Goal: Transaction & Acquisition: Purchase product/service

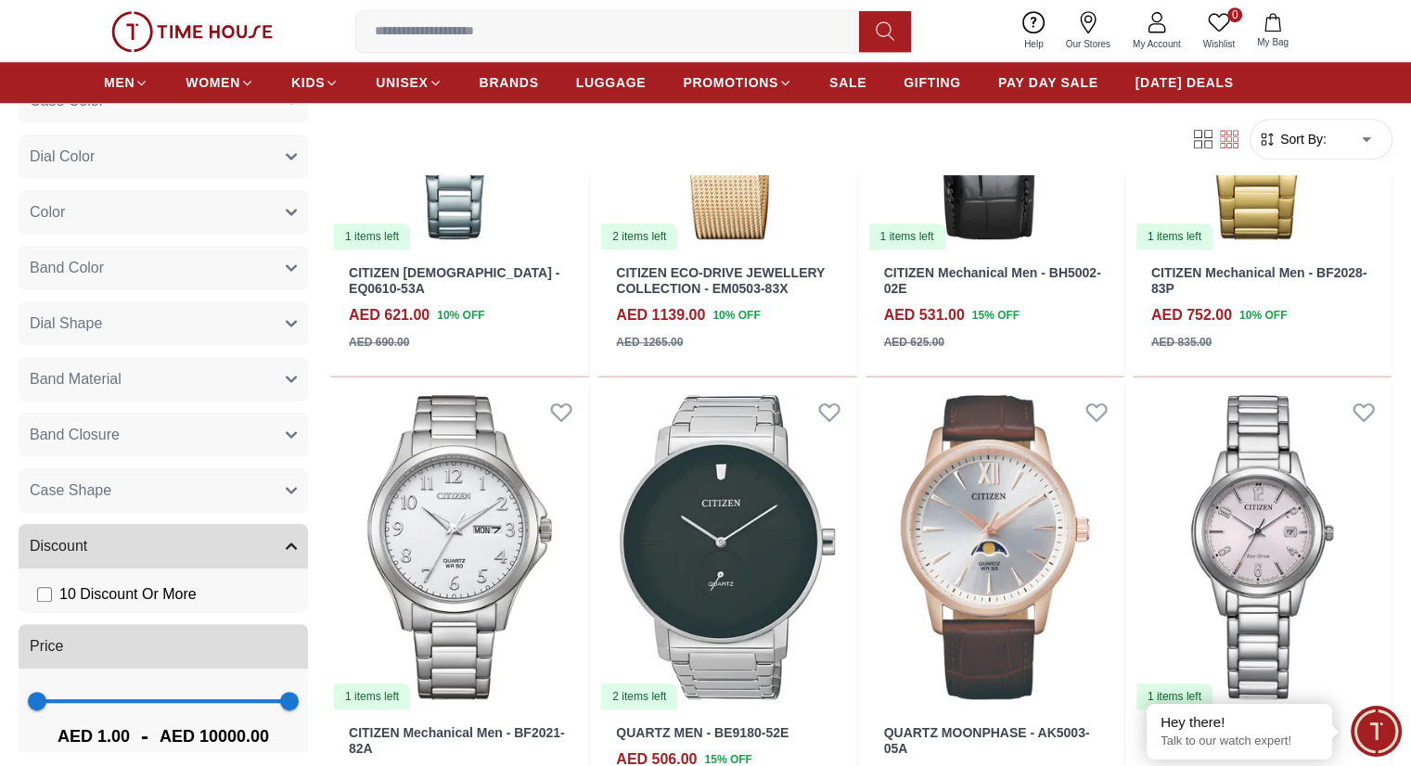
scroll to position [433, 0]
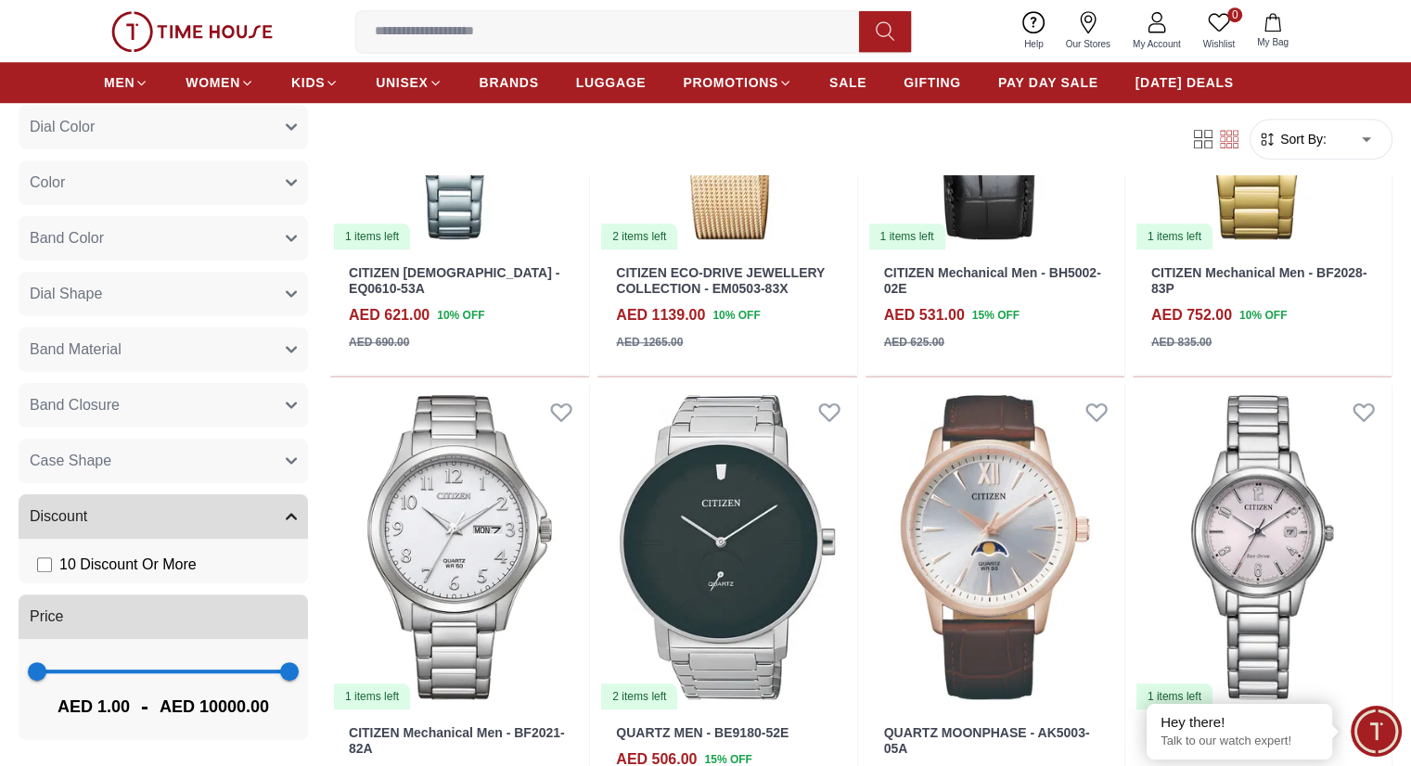
scroll to position [1442, 0]
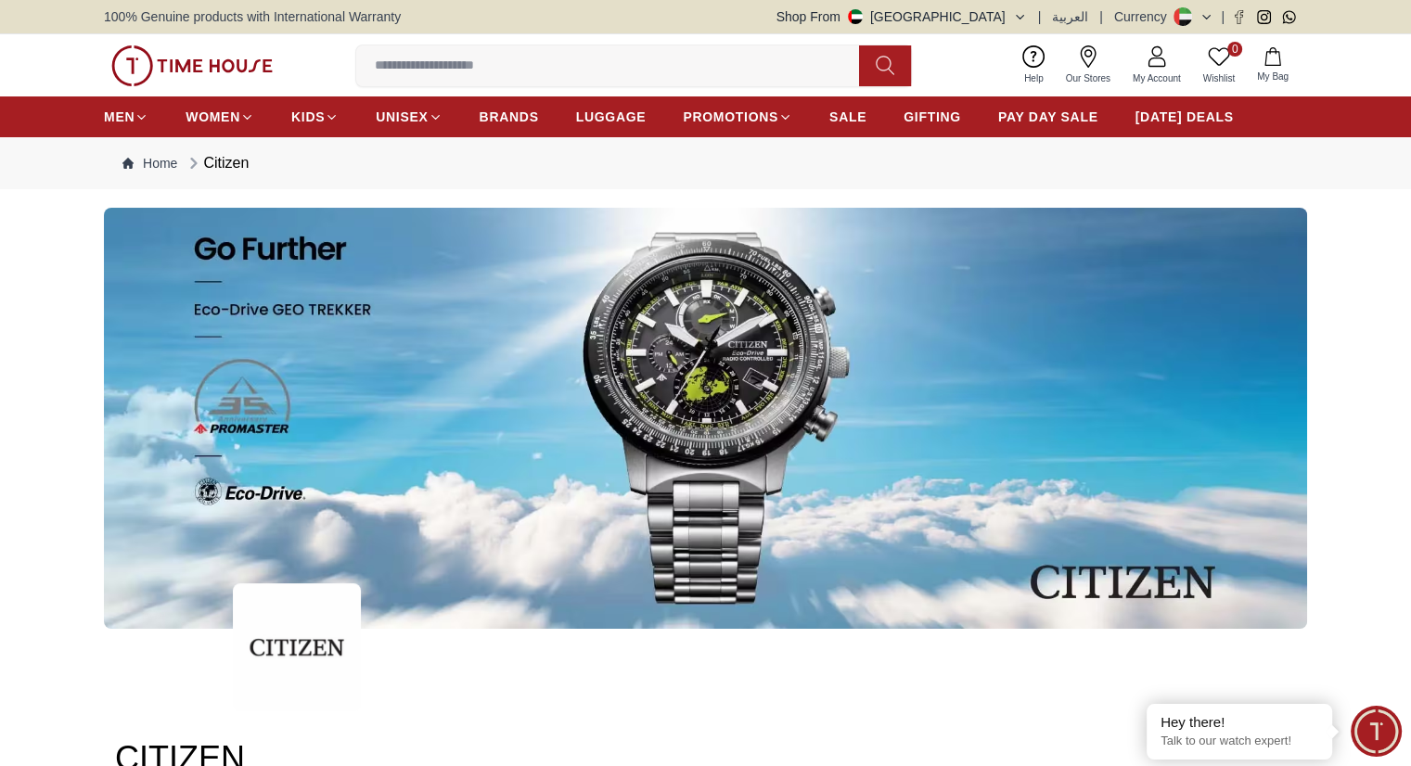
scroll to position [742, 0]
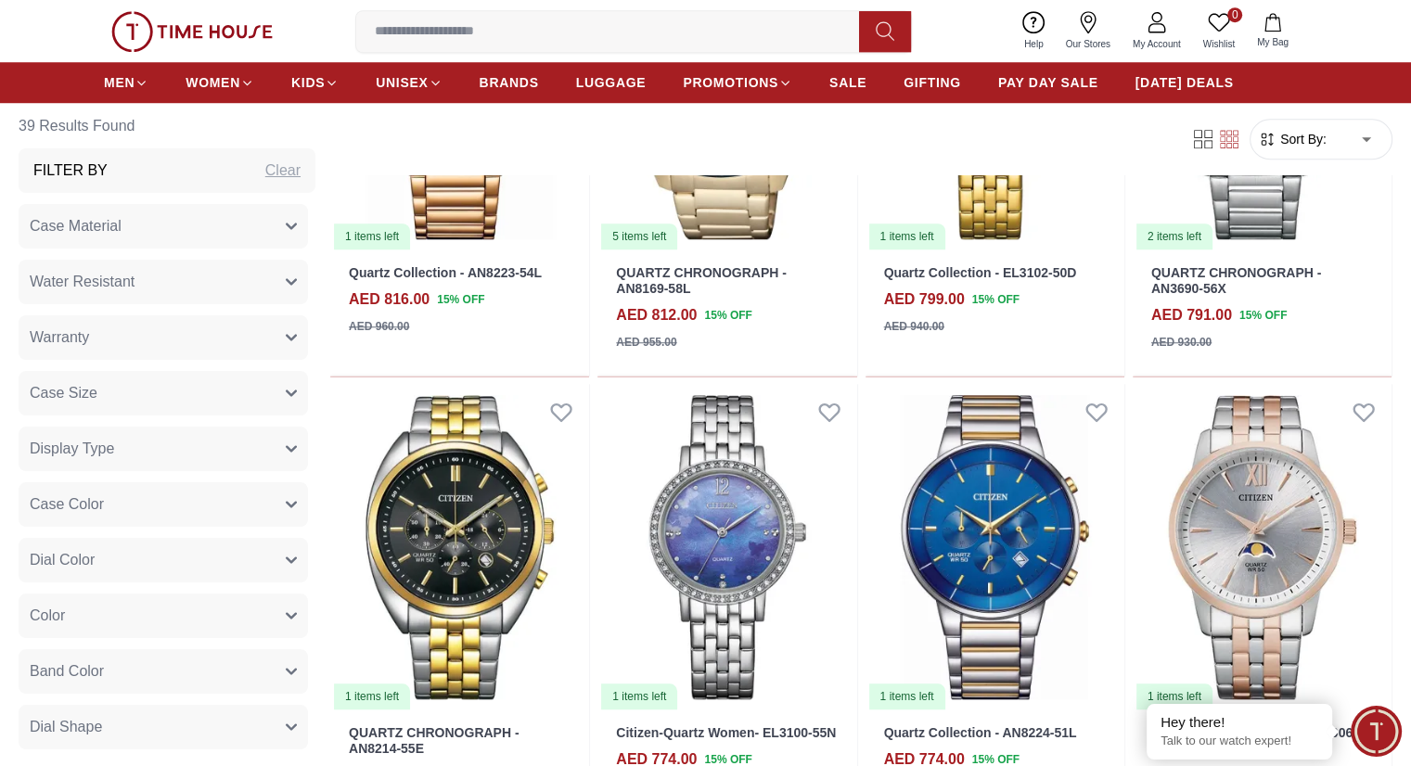
scroll to position [494, 0]
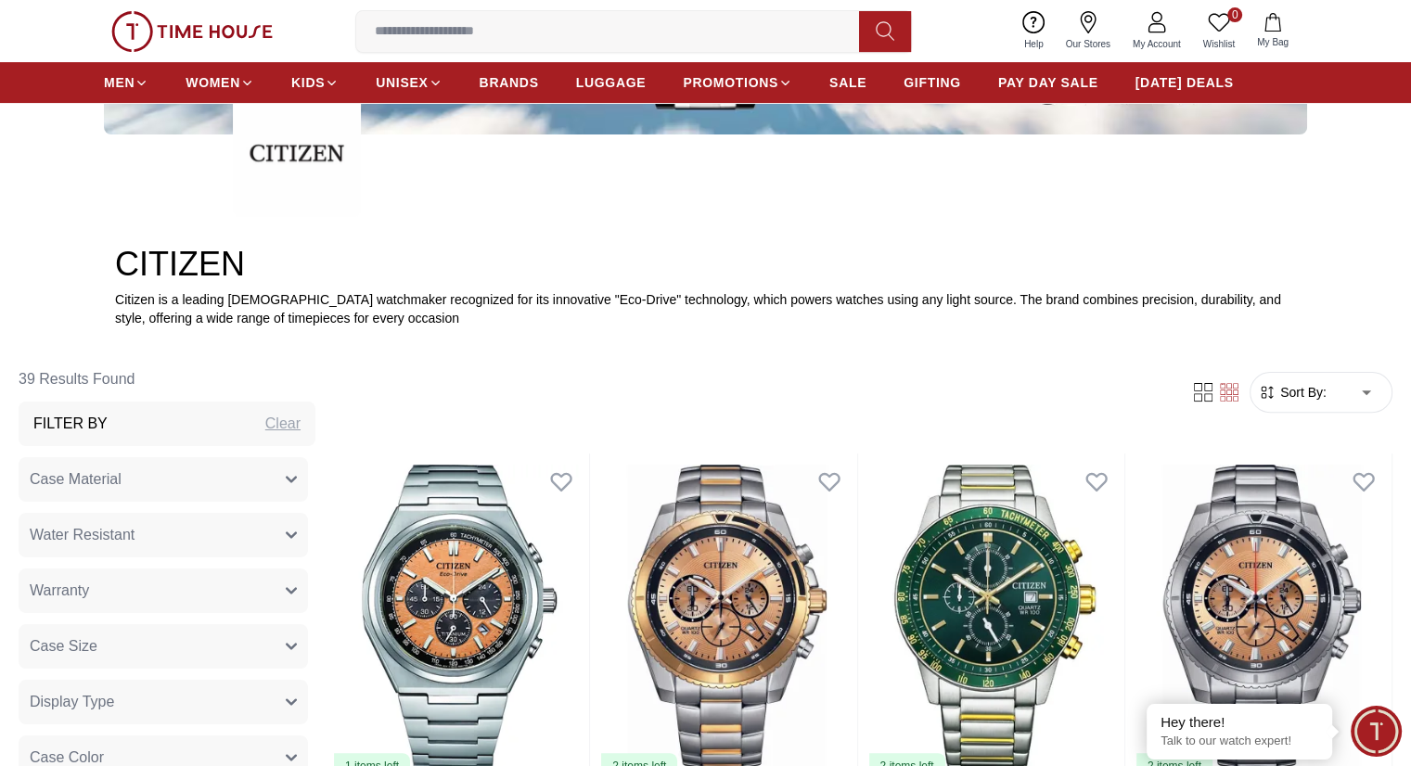
click at [1276, 383] on span "Sort By:" at bounding box center [1301, 392] width 50 height 19
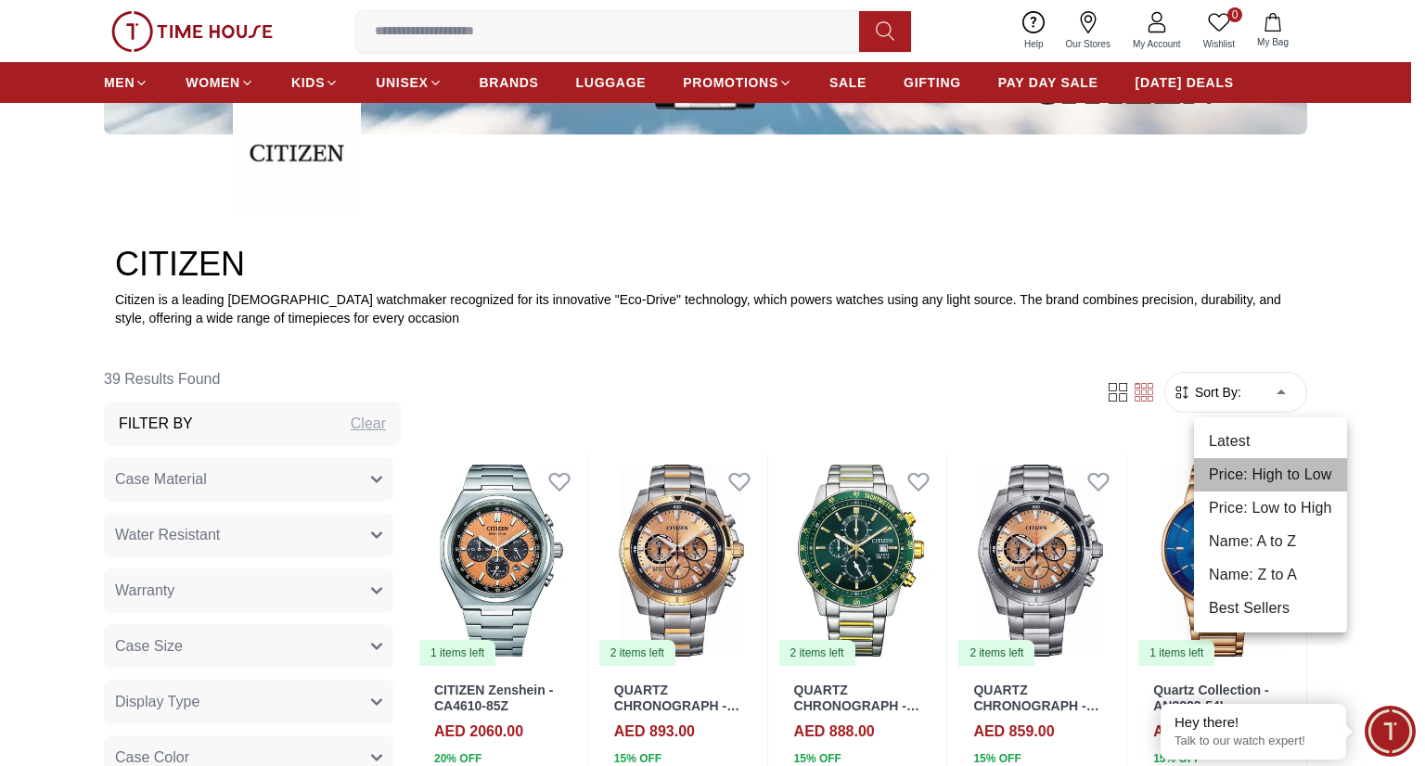
click at [1273, 481] on li "Price: High to Low" at bounding box center [1270, 474] width 153 height 33
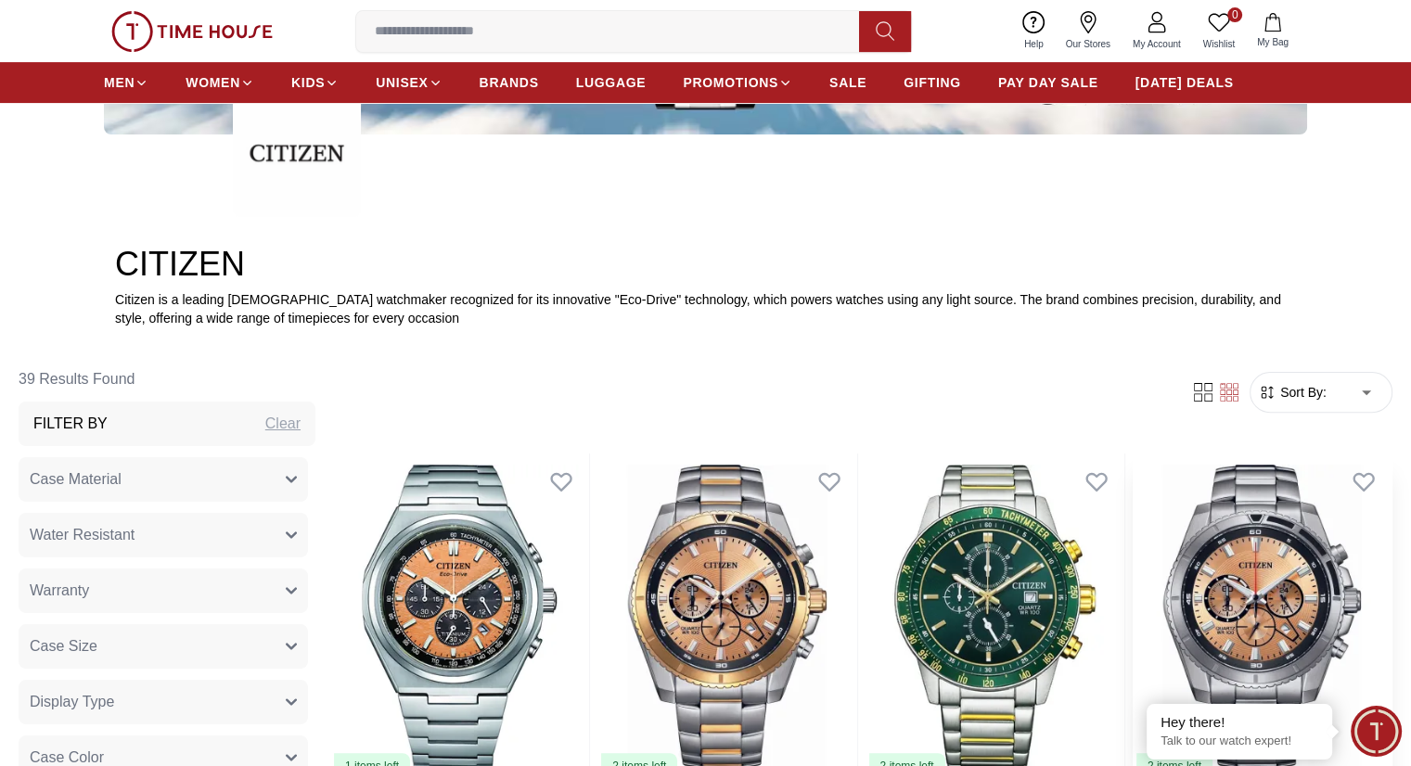
type input "*"
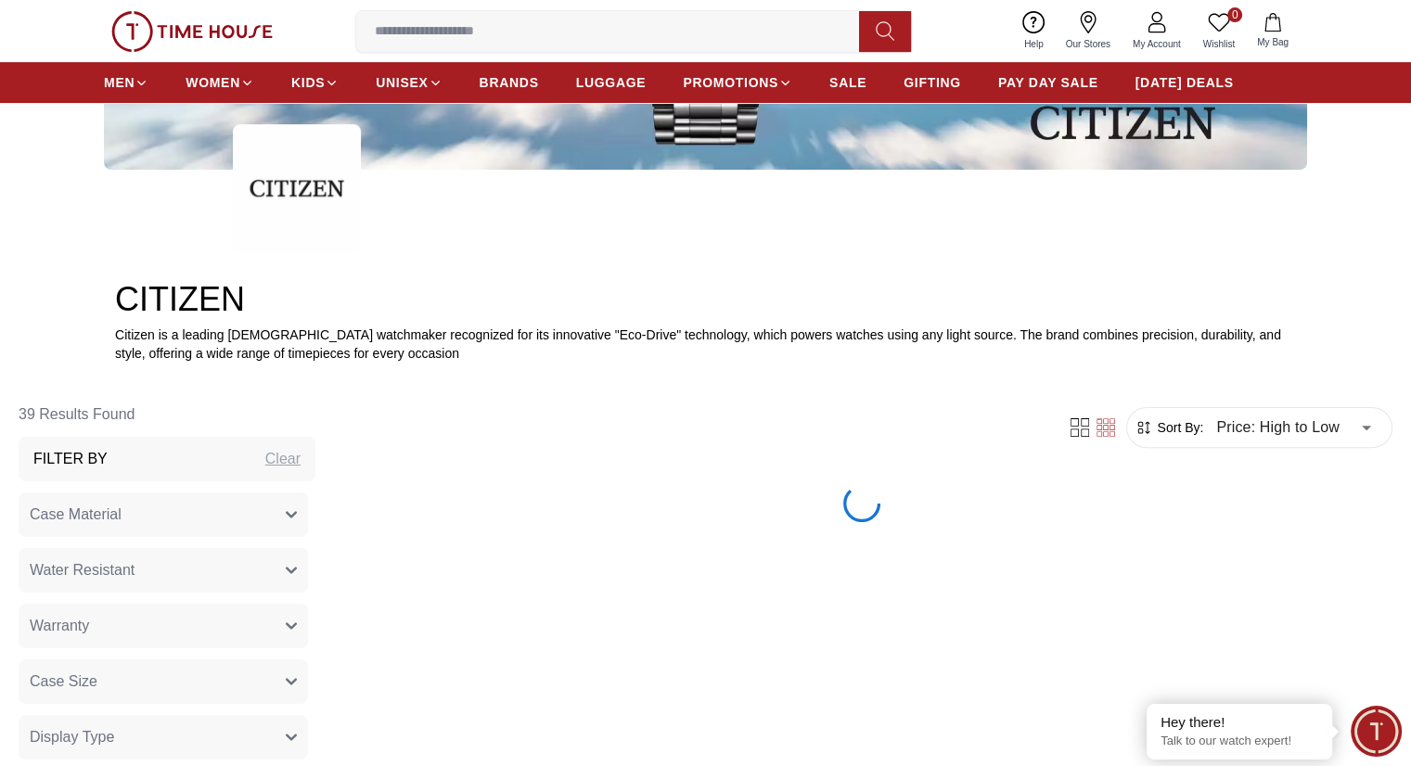
scroll to position [494, 0]
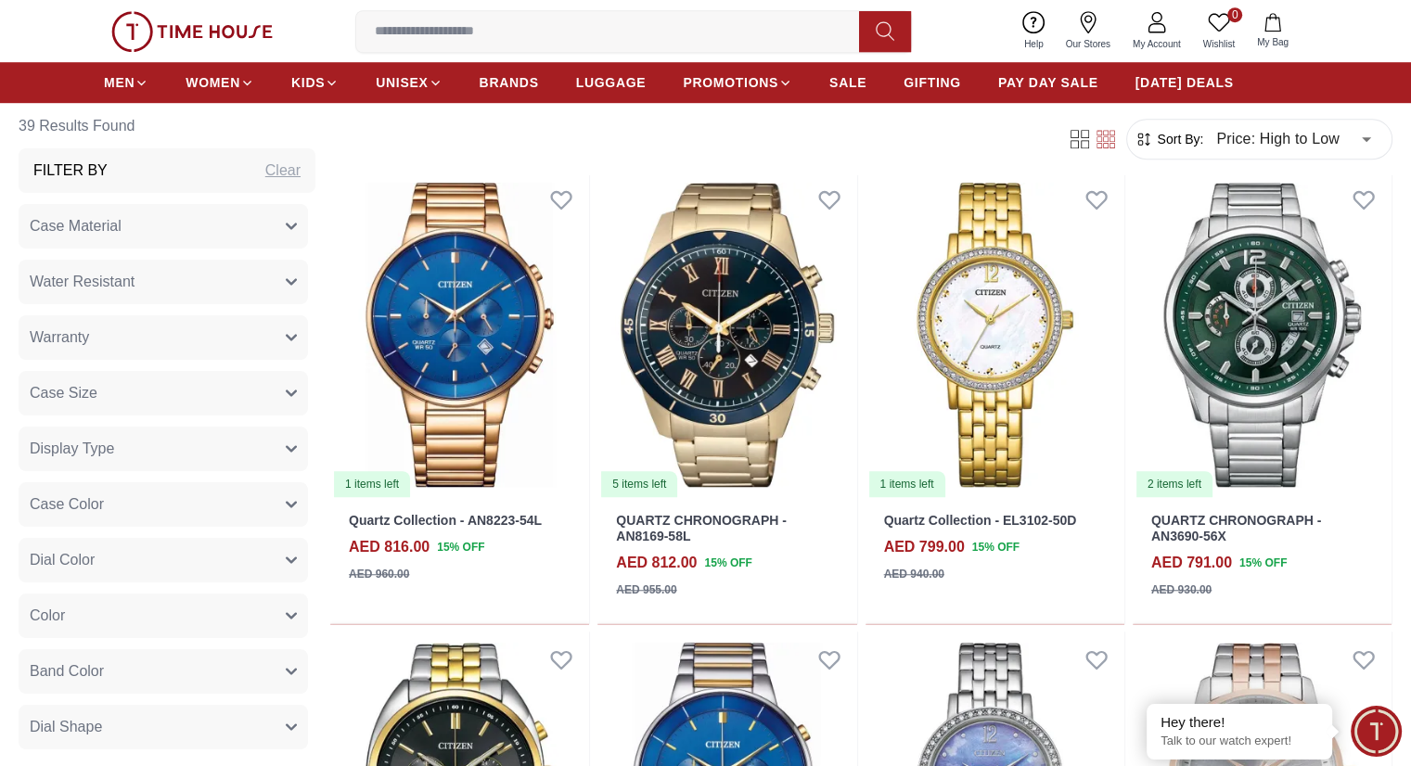
scroll to position [742, 0]
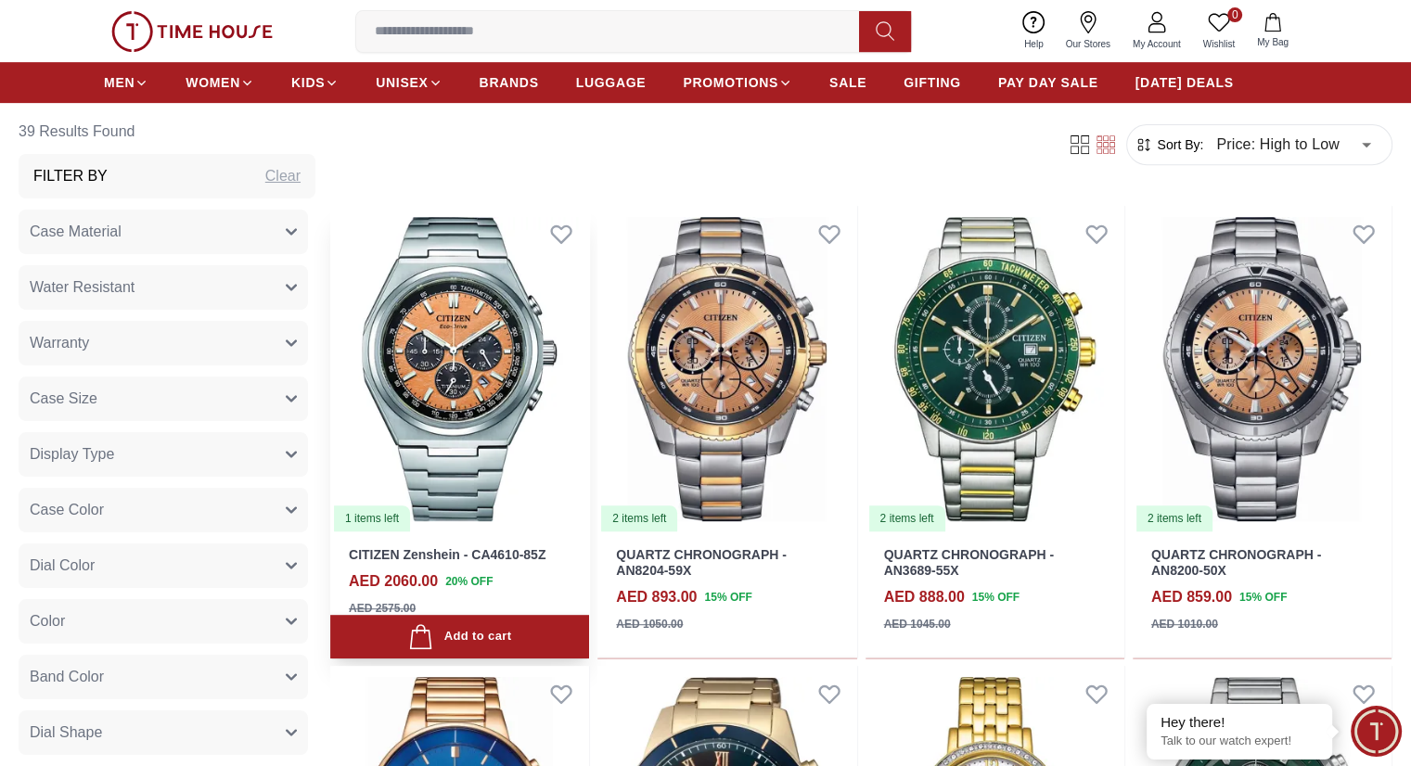
click at [494, 547] on link "CITIZEN Zenshein - CA4610-85Z" at bounding box center [447, 554] width 197 height 15
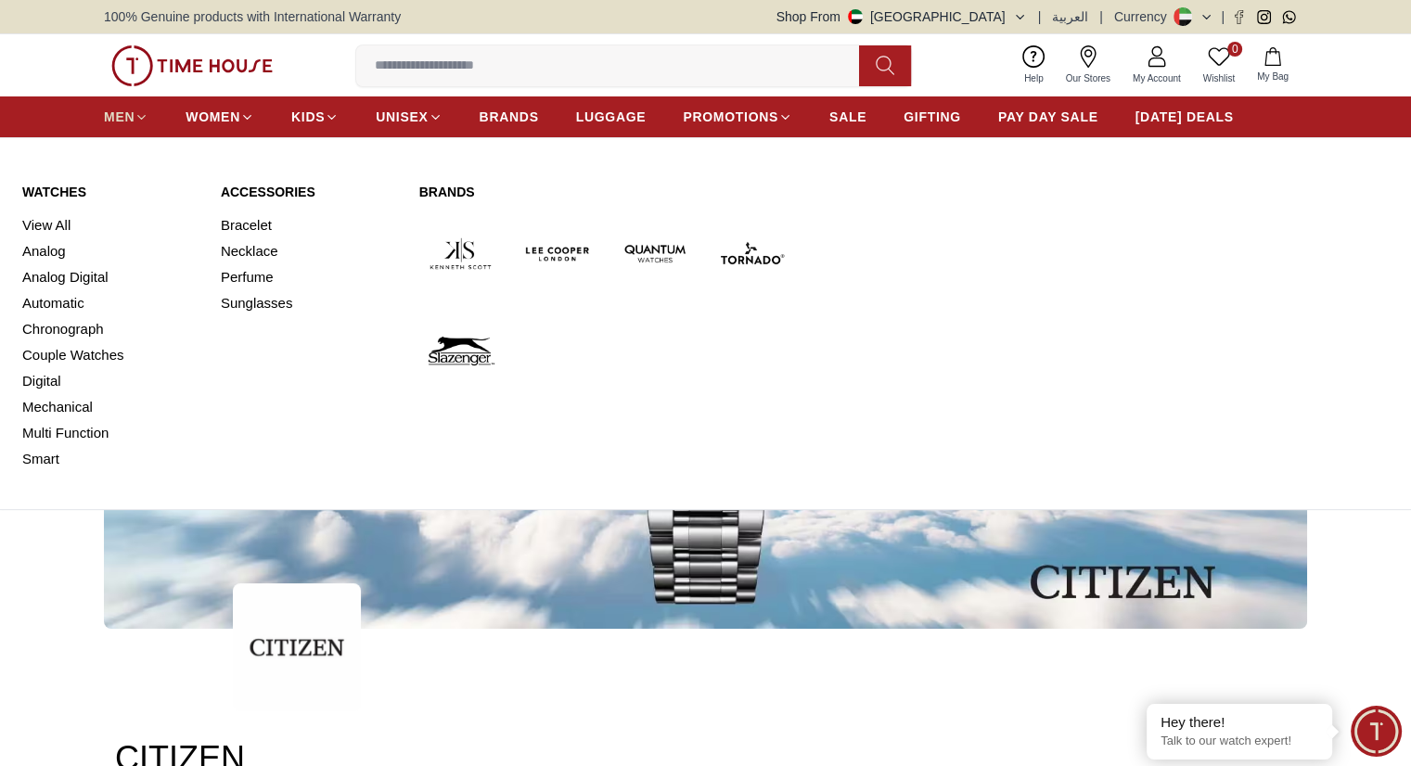
click at [119, 116] on span "MEN" at bounding box center [119, 117] width 31 height 19
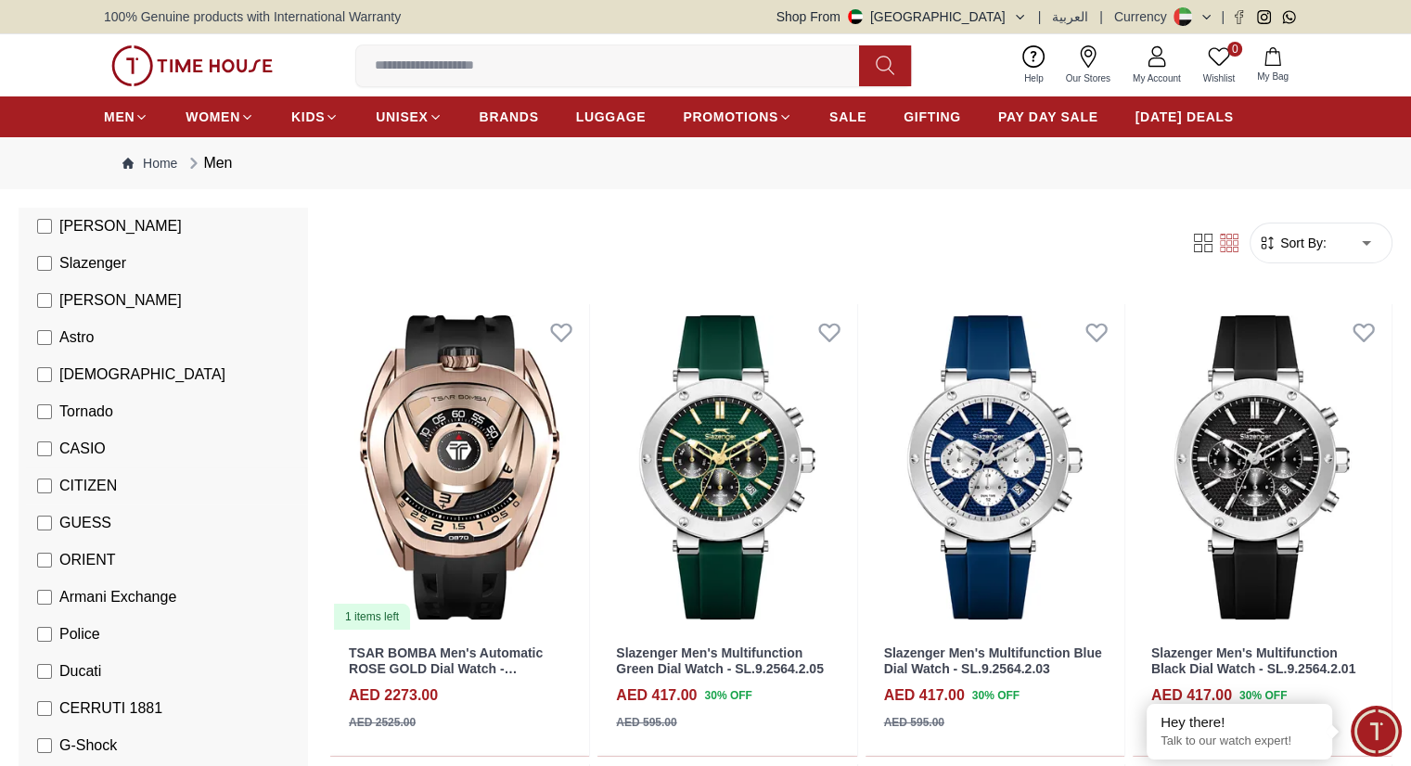
scroll to position [494, 0]
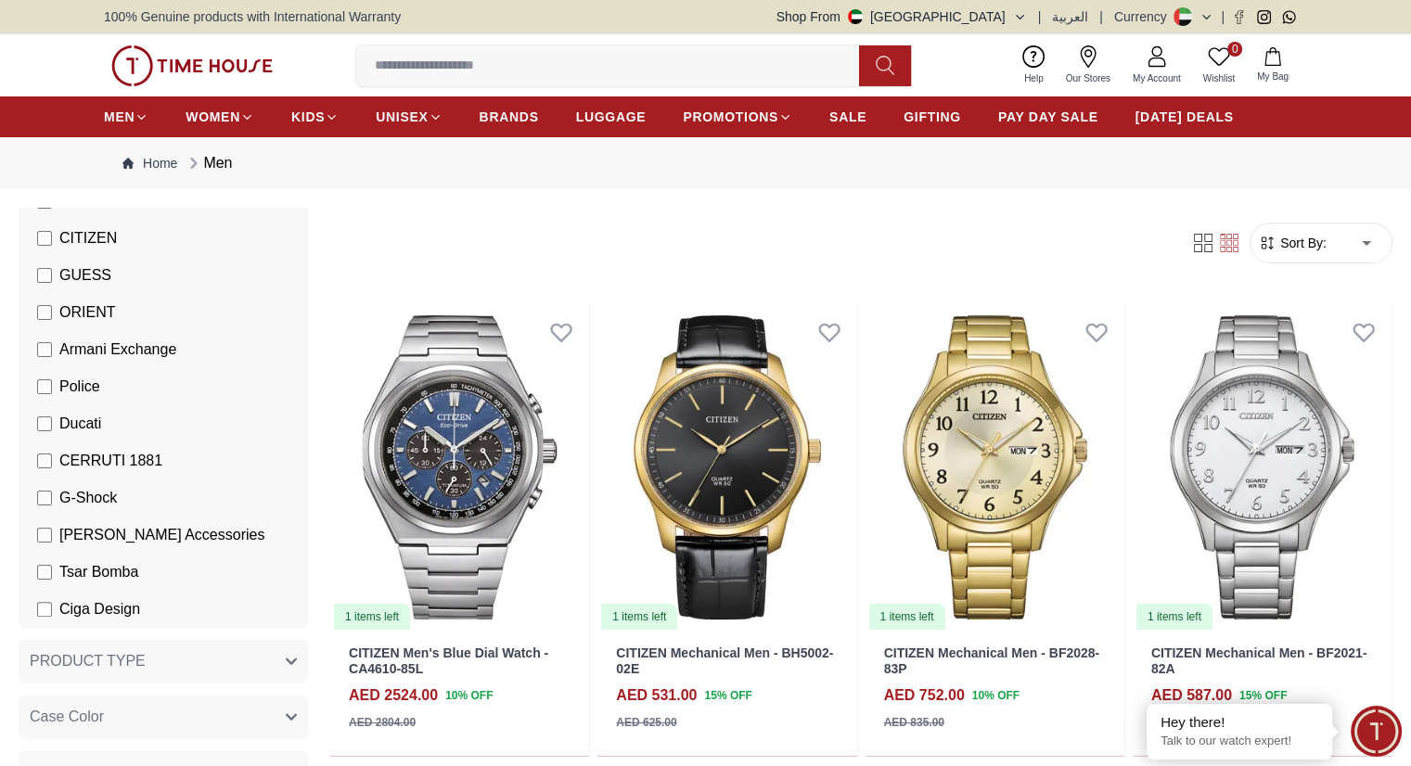
click at [1276, 246] on span "Sort By:" at bounding box center [1301, 243] width 50 height 19
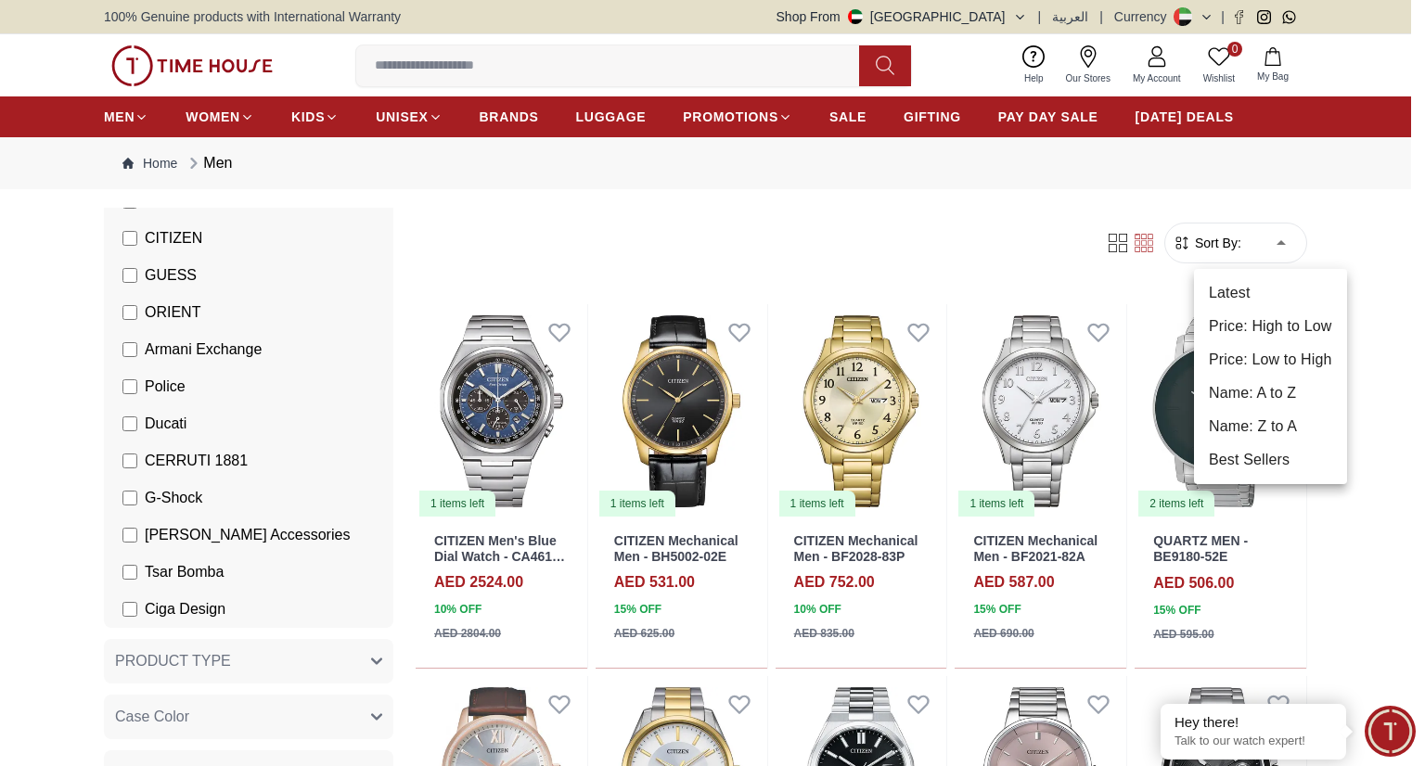
click at [1285, 335] on li "Price: High to Low" at bounding box center [1270, 326] width 153 height 33
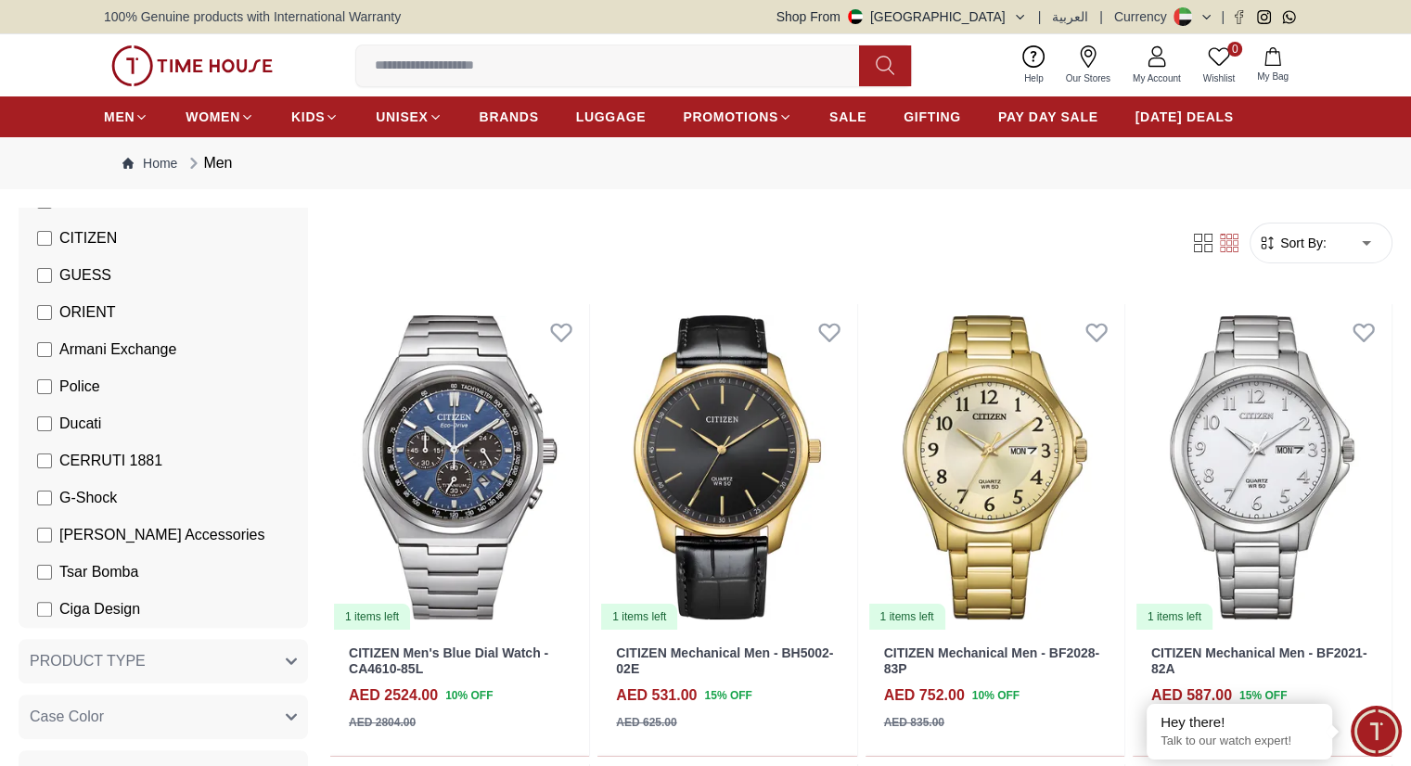
type input "*"
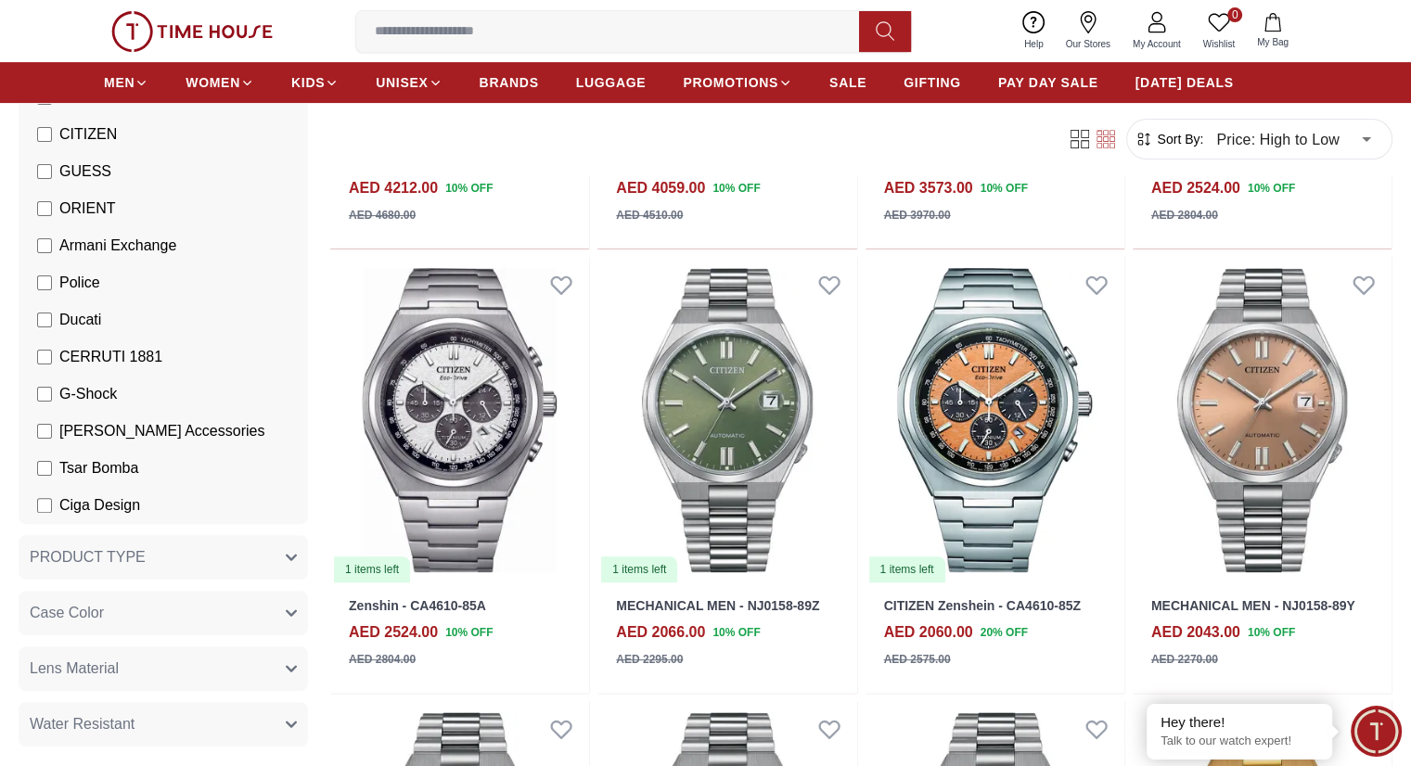
scroll to position [494, 0]
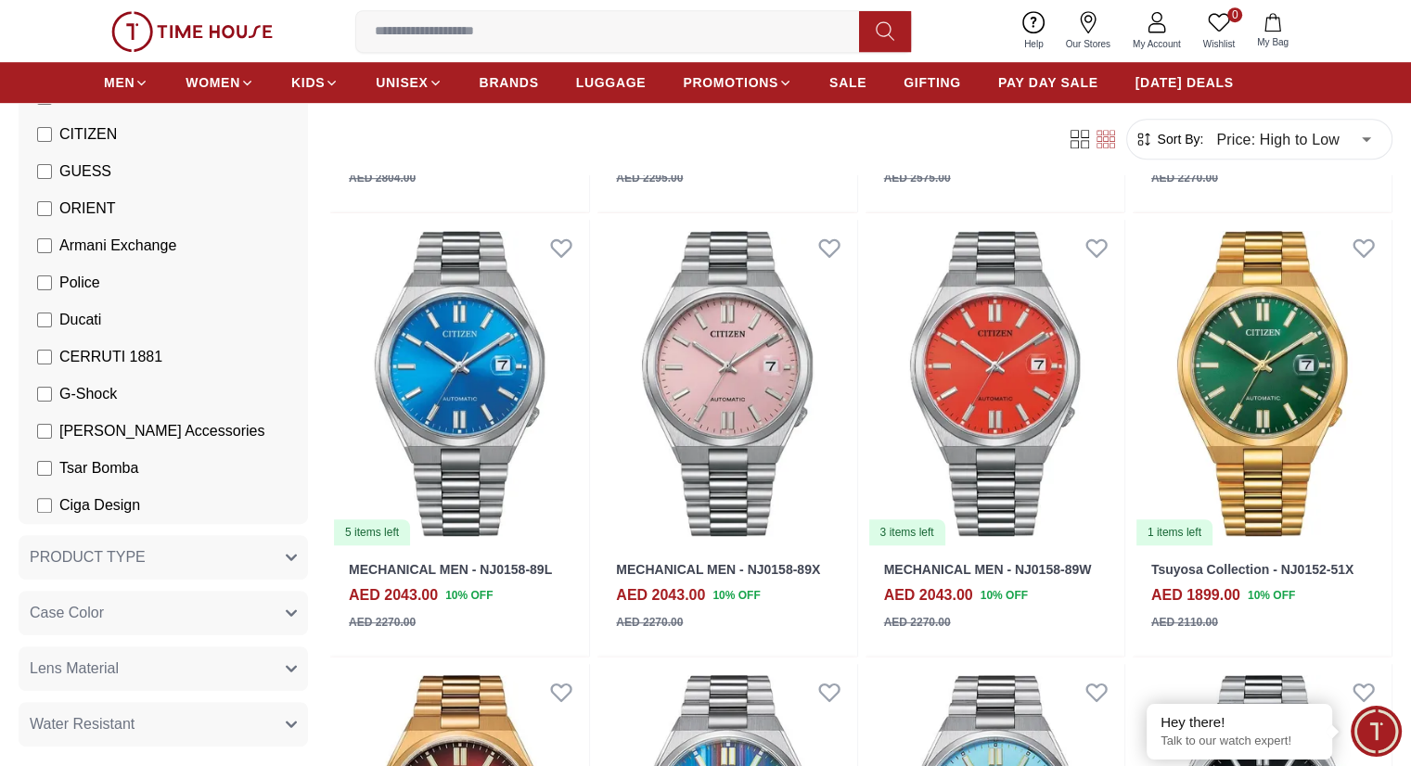
scroll to position [1237, 0]
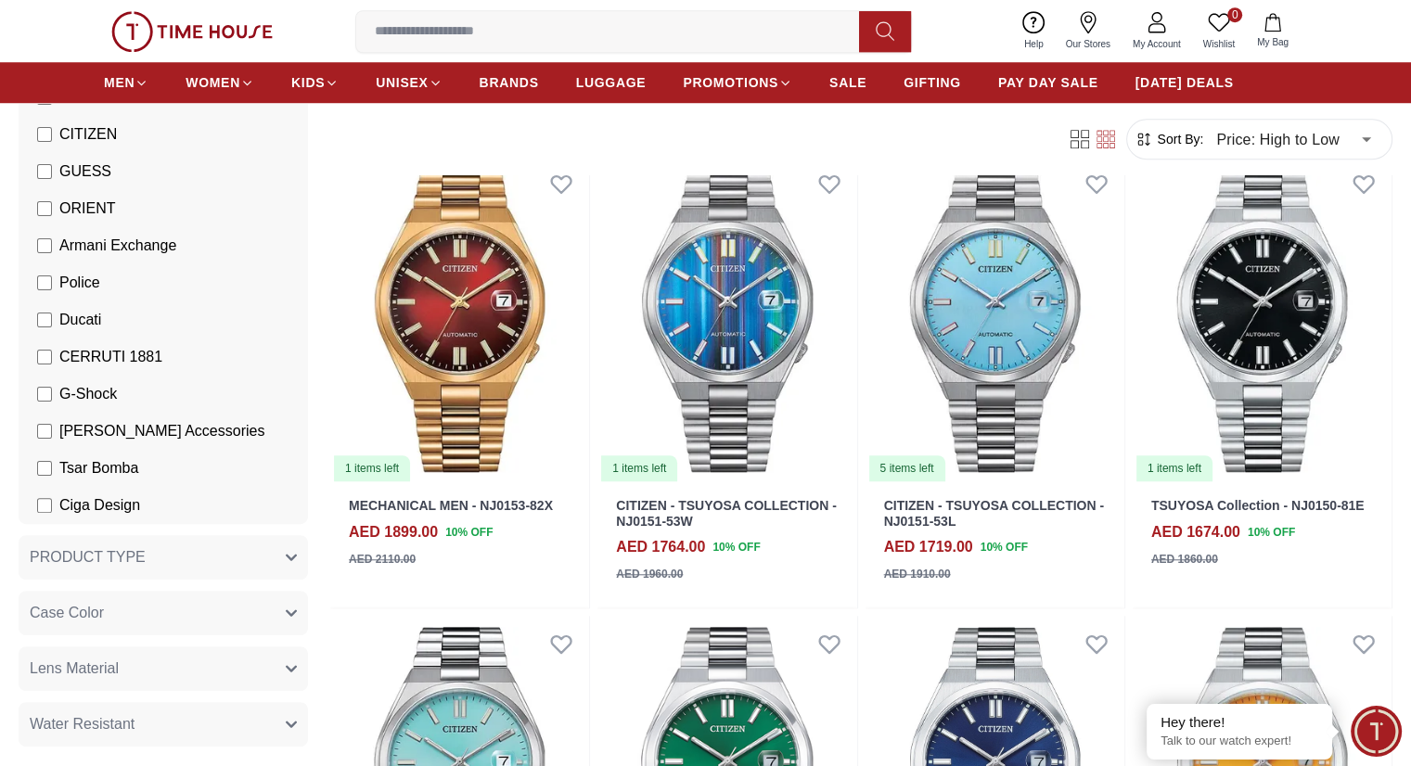
scroll to position [1484, 0]
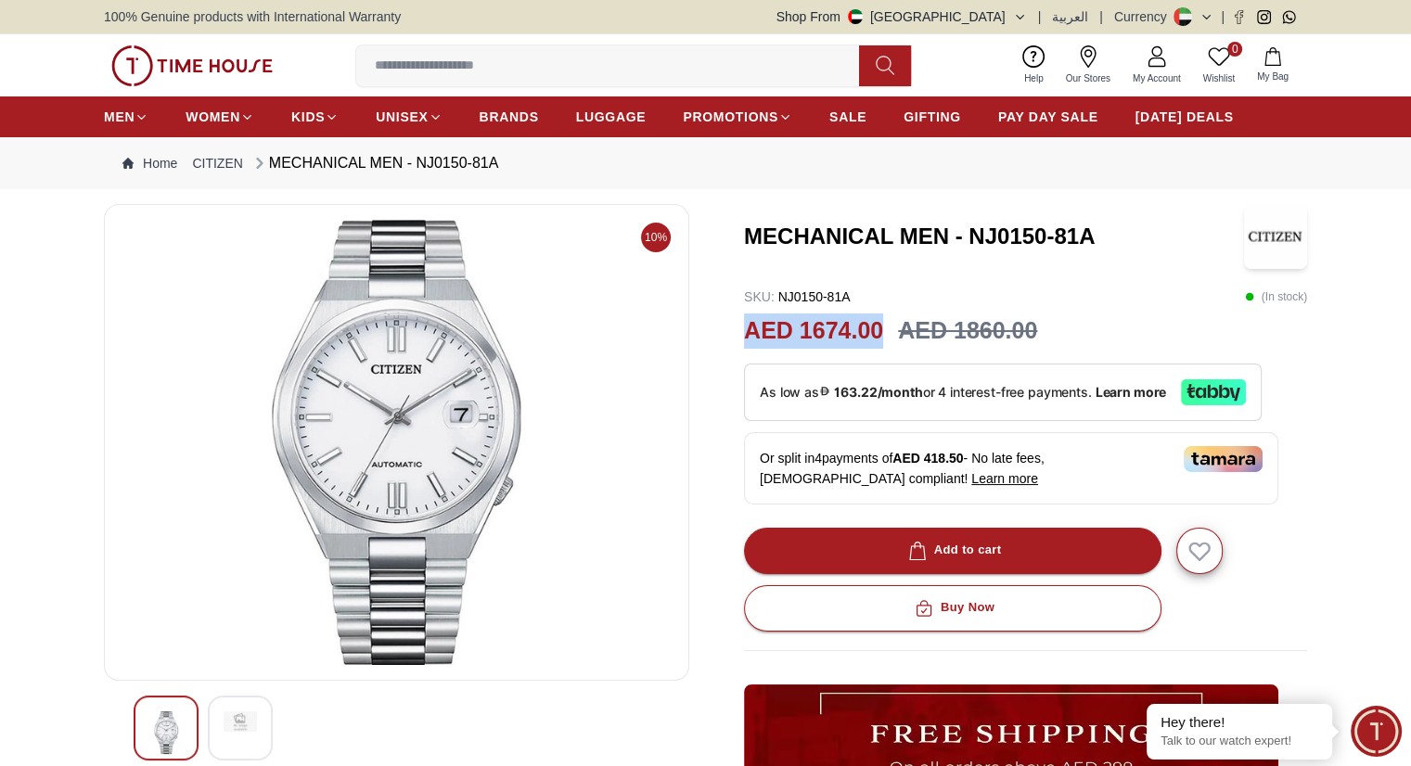
drag, startPoint x: 883, startPoint y: 327, endPoint x: 747, endPoint y: 323, distance: 136.4
click at [747, 323] on div "AED 1674.00 AED 1860.00" at bounding box center [1025, 331] width 563 height 35
drag, startPoint x: 776, startPoint y: 323, endPoint x: 1143, endPoint y: 243, distance: 375.9
click at [1159, 242] on h3 "MECHANICAL MEN - NJ0150-81A" at bounding box center [994, 237] width 500 height 30
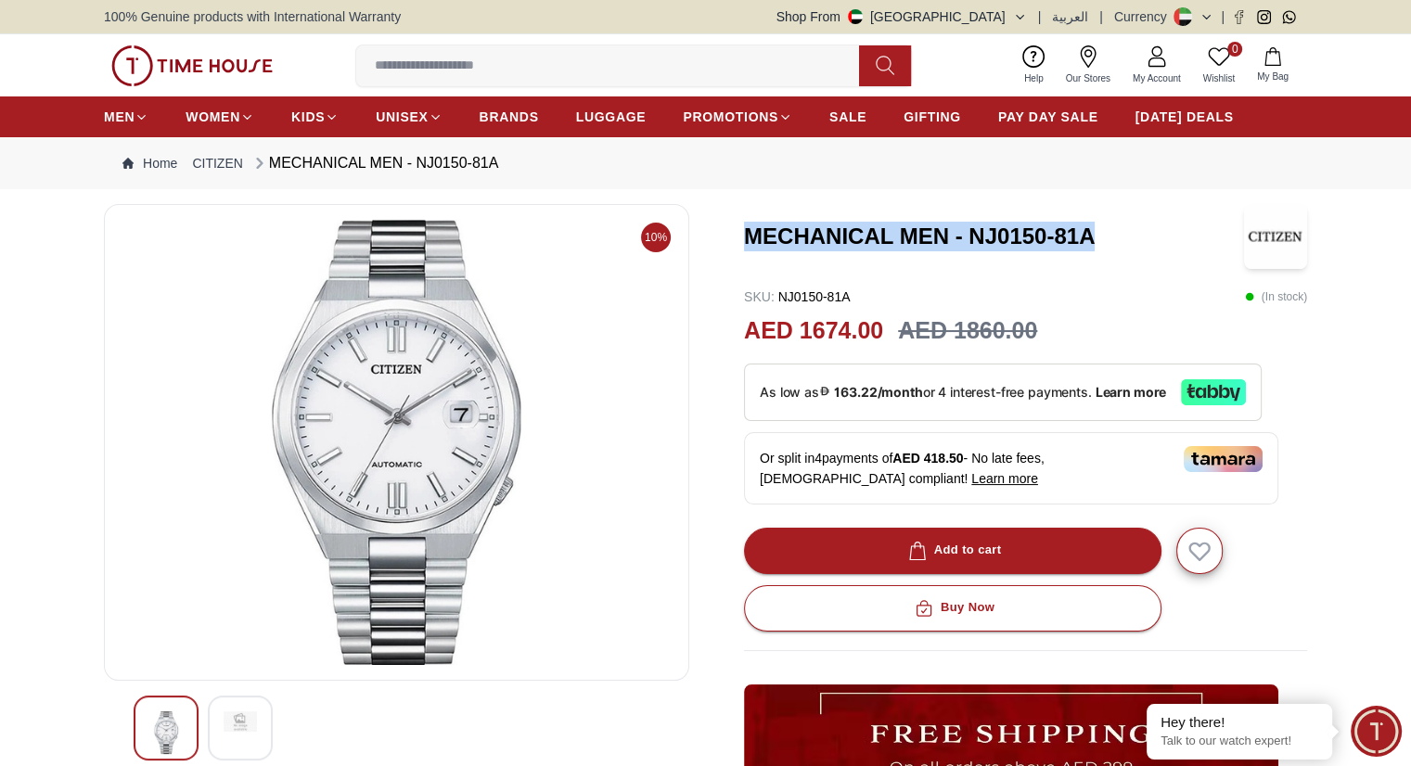
drag, startPoint x: 1122, startPoint y: 238, endPoint x: 725, endPoint y: 224, distance: 396.4
click at [725, 224] on div "10% MECHANICAL MEN - NJ0150-81A SKU : NJ0150-81A ( In stock ) AED 1674.00 AED 1…" at bounding box center [705, 630] width 1203 height 853
copy h3 "MECHANICAL MEN - NJ0150-81A"
click at [660, 385] on img at bounding box center [397, 442] width 554 height 445
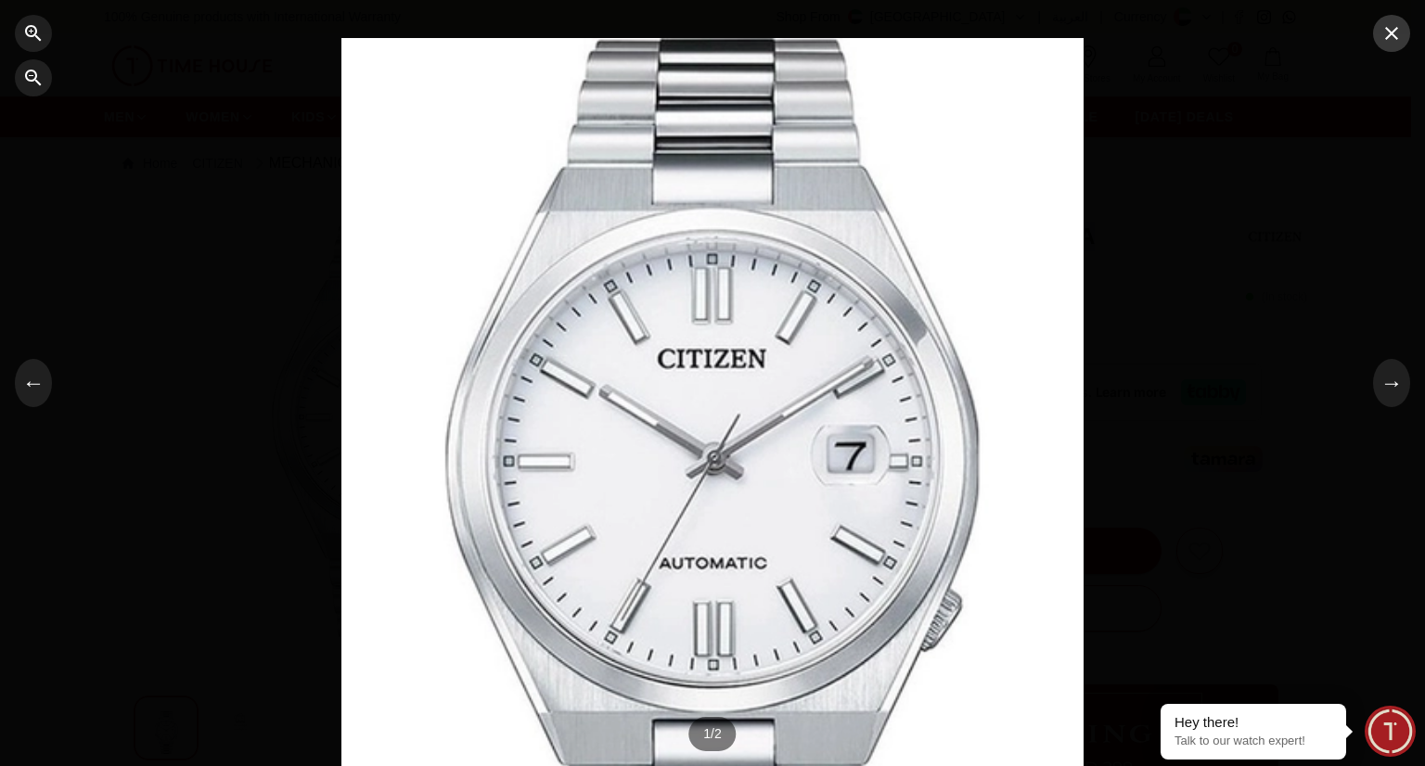
click at [1387, 31] on icon "button" at bounding box center [1391, 33] width 22 height 22
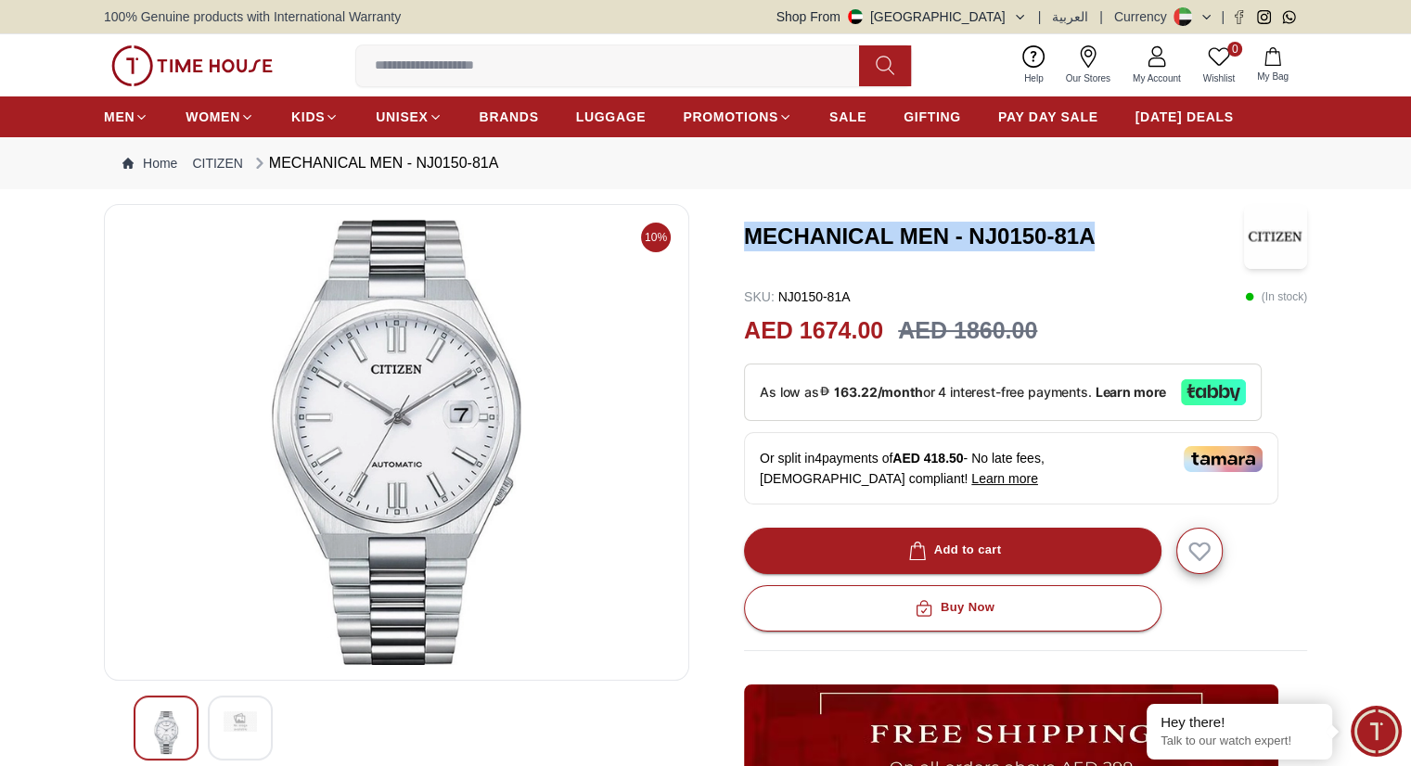
click at [1130, 253] on div "MECHANICAL MEN - NJ0150-81A" at bounding box center [1025, 236] width 563 height 65
drag, startPoint x: 1110, startPoint y: 234, endPoint x: 971, endPoint y: 231, distance: 139.2
click at [971, 231] on h3 "MECHANICAL MEN - NJ0150-81A" at bounding box center [994, 237] width 500 height 30
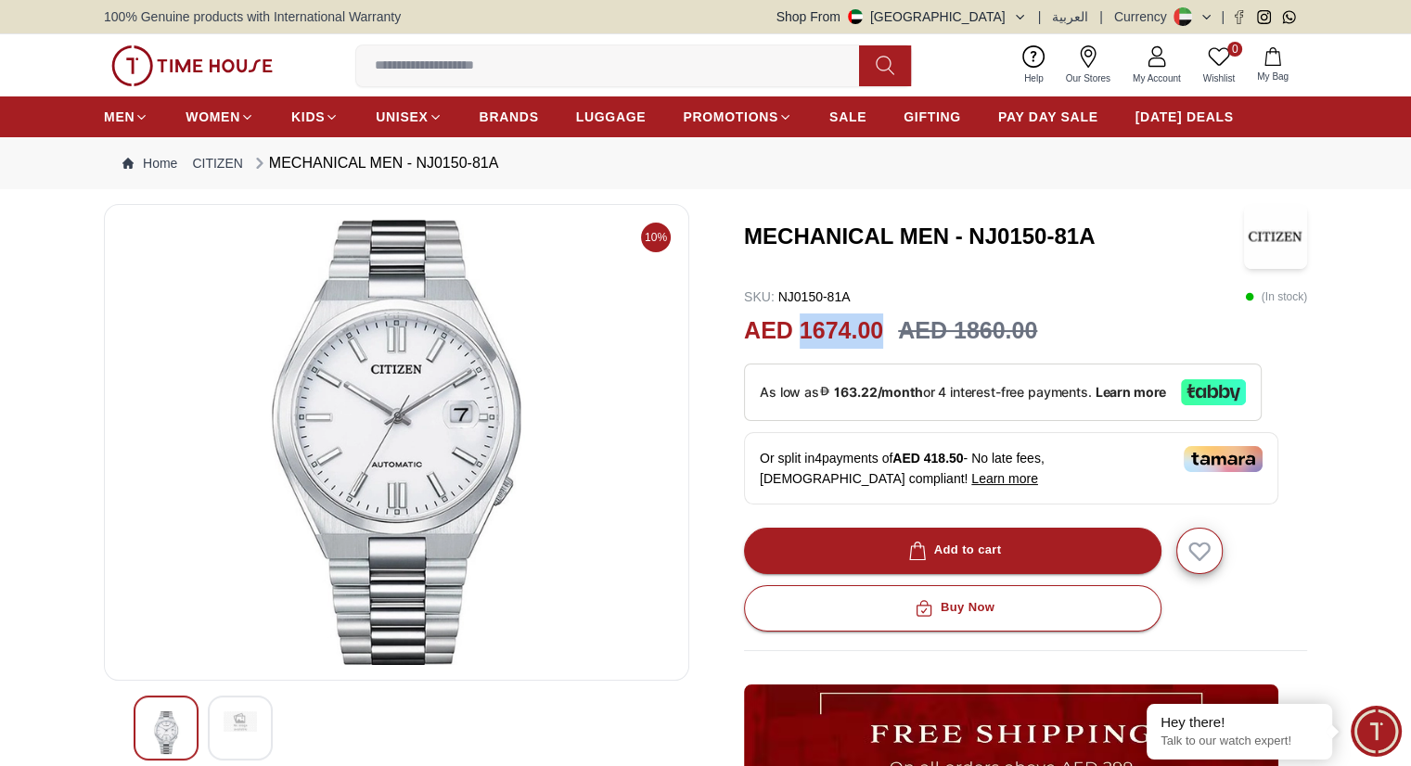
drag, startPoint x: 886, startPoint y: 327, endPoint x: 796, endPoint y: 322, distance: 90.2
click at [796, 322] on div "AED 1674.00 AED 1860.00" at bounding box center [1025, 331] width 563 height 35
copy h2 "1674.00"
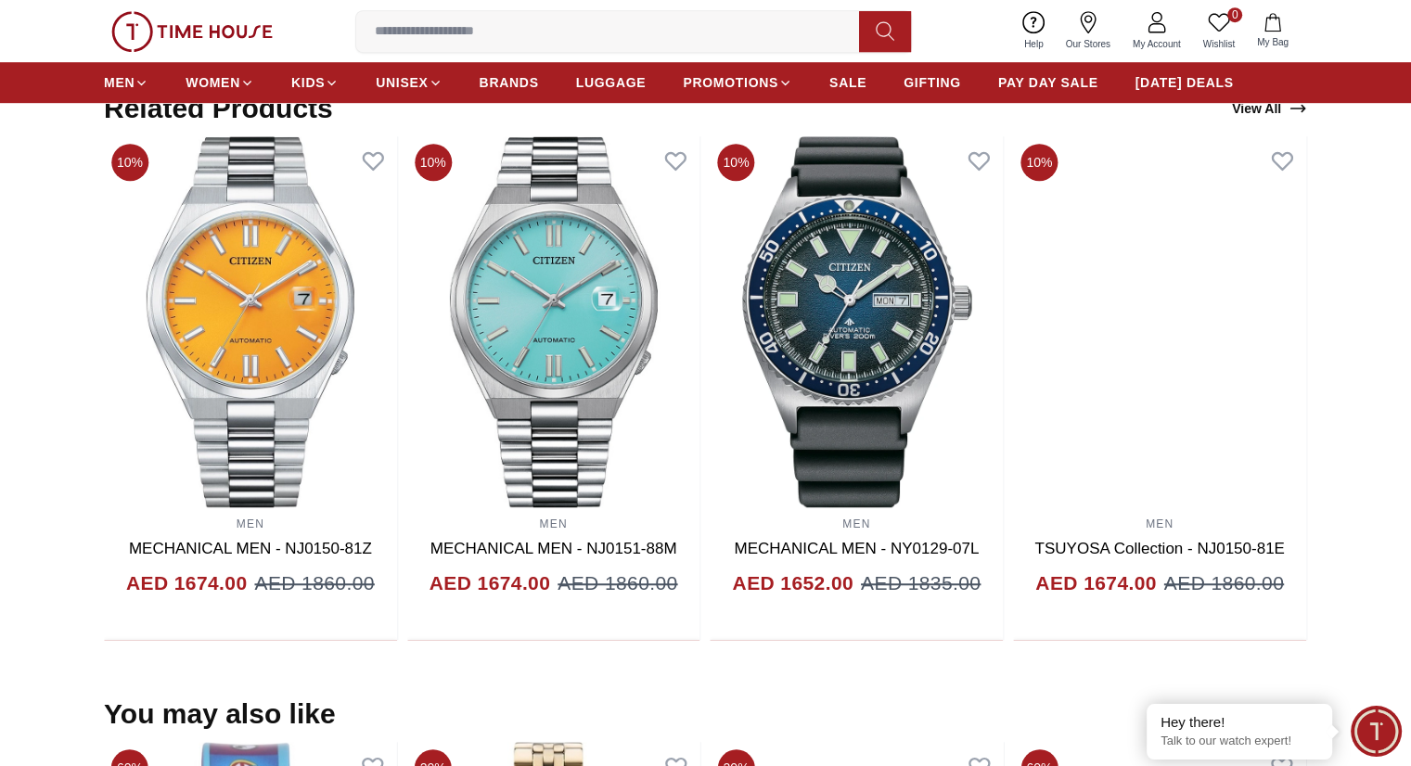
scroll to position [1237, 0]
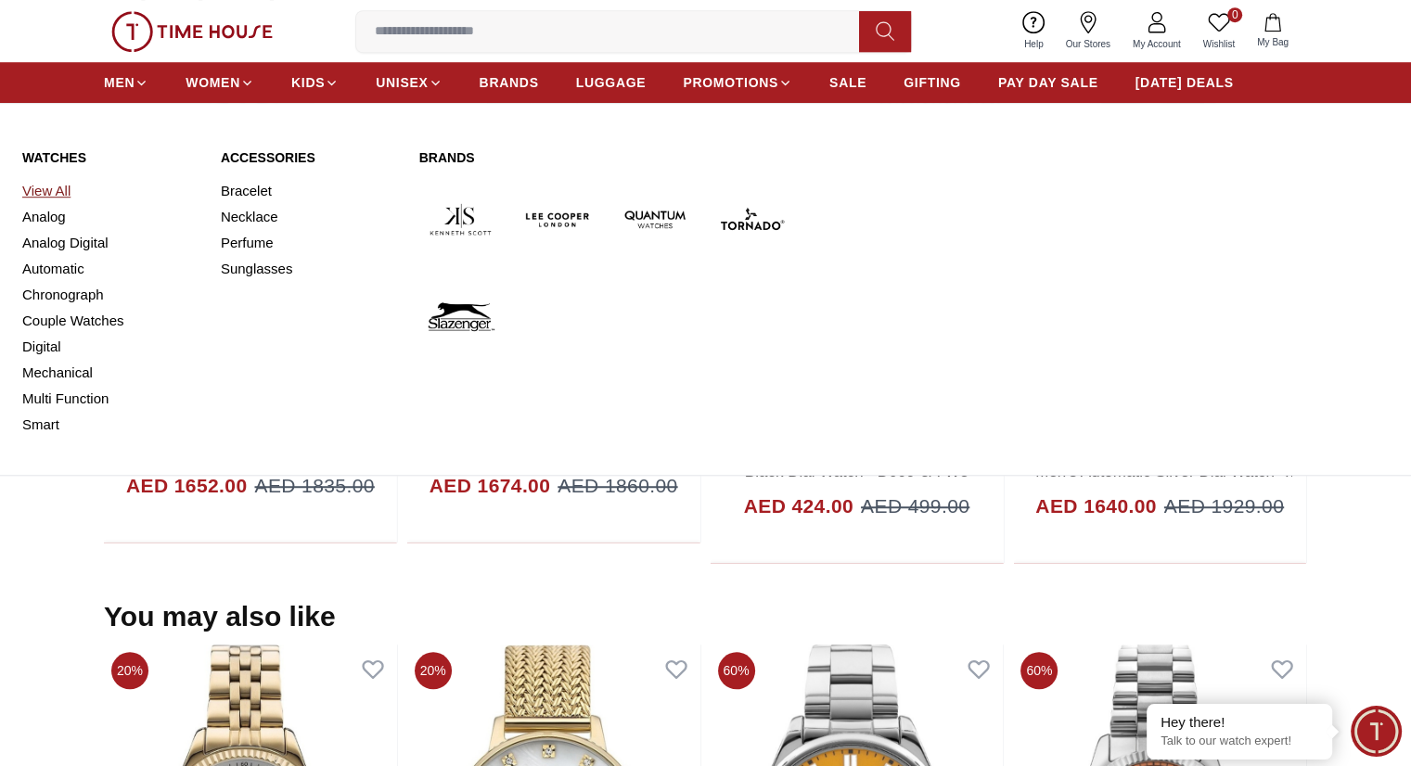
click at [60, 186] on link "View All" at bounding box center [110, 191] width 176 height 26
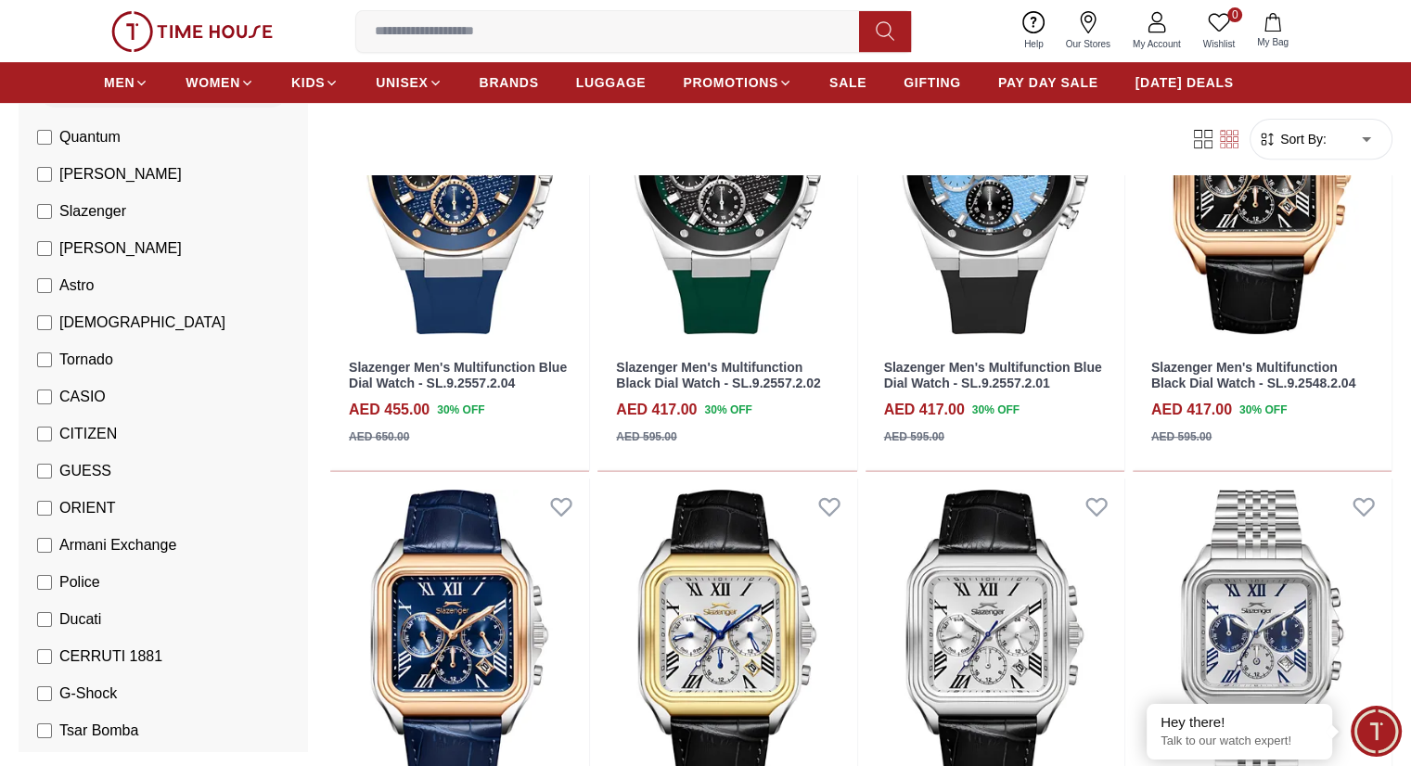
scroll to position [202, 0]
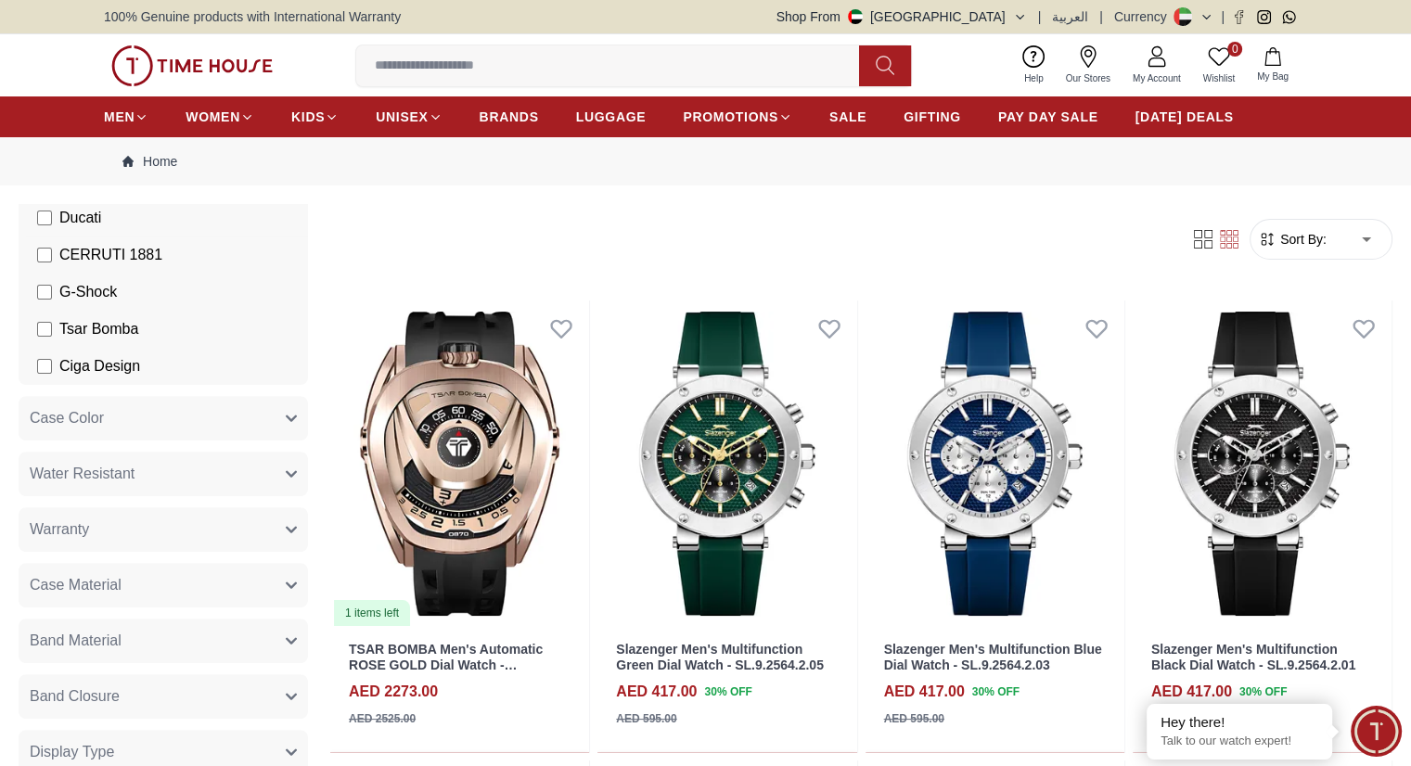
scroll to position [449, 0]
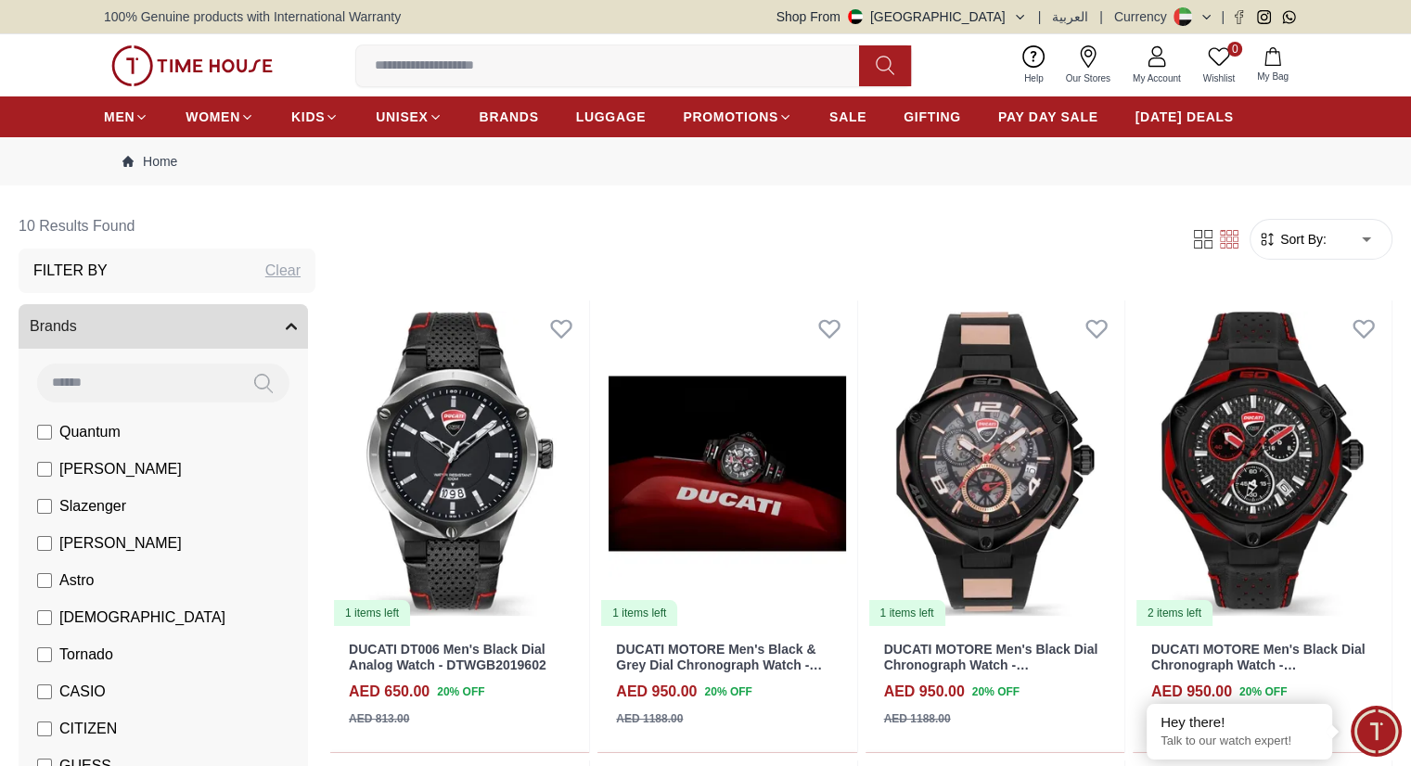
click at [507, 72] on input at bounding box center [615, 65] width 518 height 37
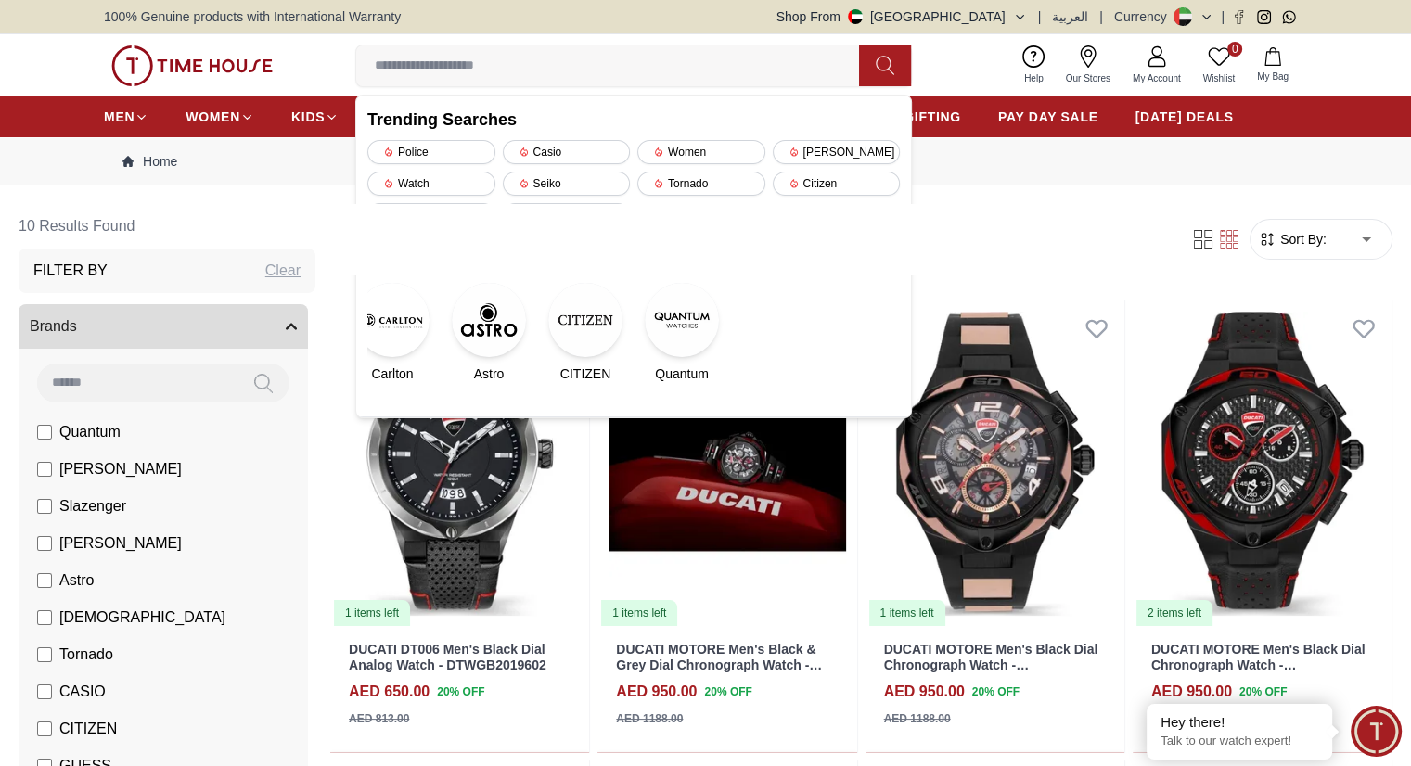
type input "*"
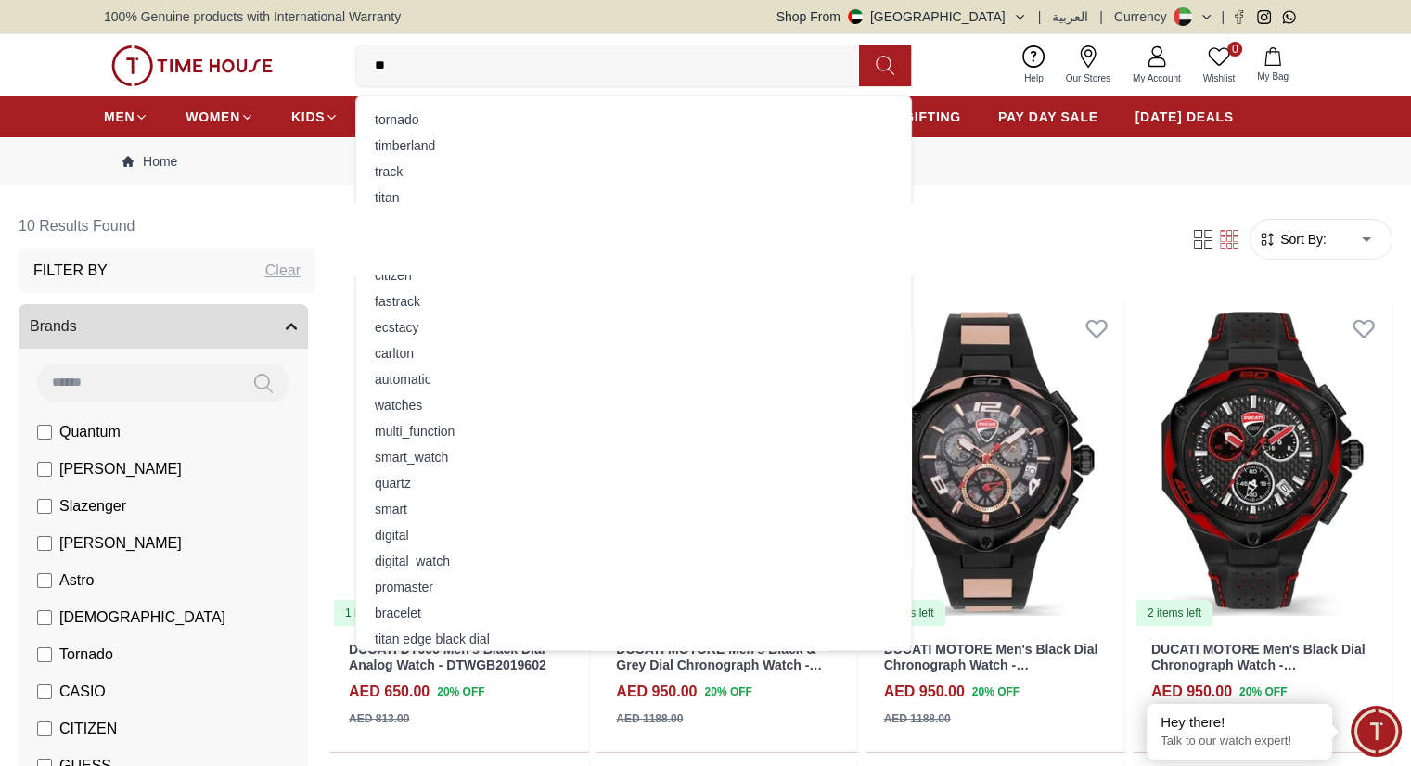
type input "***"
